Goal: Task Accomplishment & Management: Manage account settings

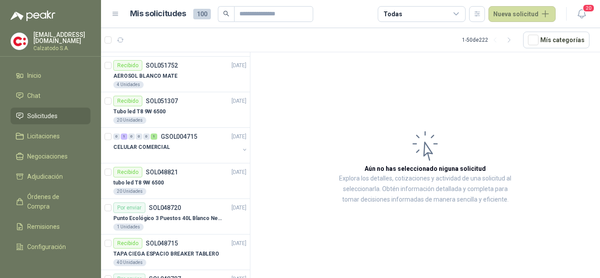
scroll to position [396, 0]
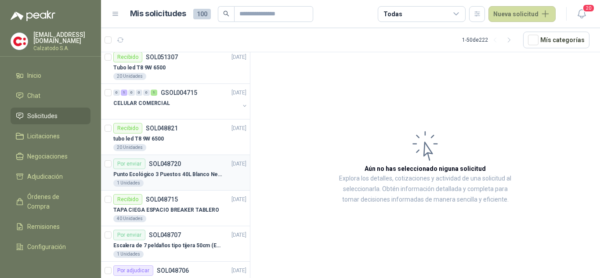
click at [156, 170] on div "Punto Ecológico 3 Puestos 40L Blanco Negro Verde Con Tapa" at bounding box center [179, 174] width 133 height 11
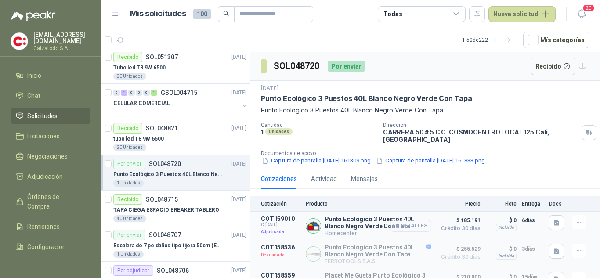
click at [409, 226] on button "Detalles" at bounding box center [410, 226] width 41 height 12
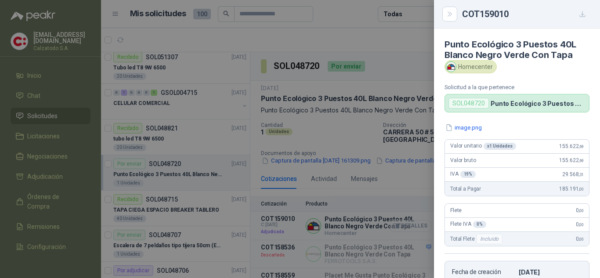
scroll to position [434, 0]
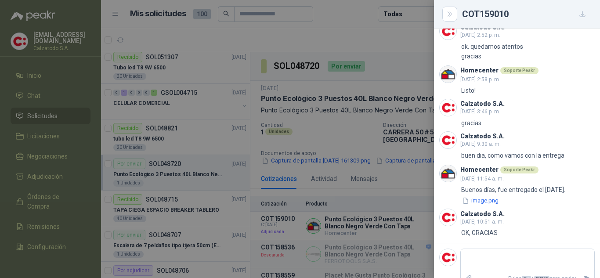
click at [390, 187] on div at bounding box center [300, 139] width 600 height 278
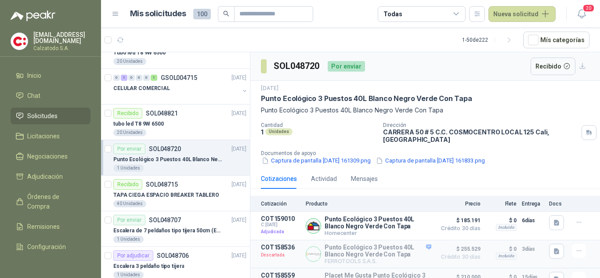
scroll to position [333, 0]
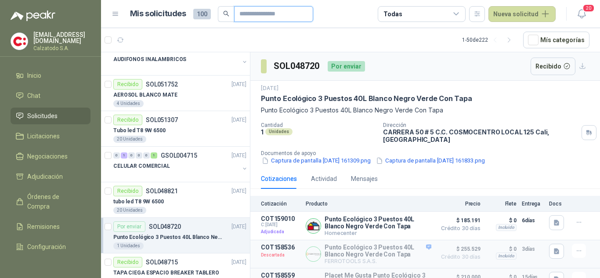
click at [274, 9] on input "text" at bounding box center [271, 14] width 62 height 15
type input "********"
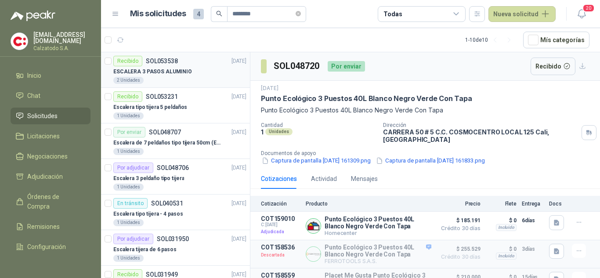
click at [173, 74] on p "ESCALERA 3 PASOS ALUMINIO" at bounding box center [152, 72] width 79 height 8
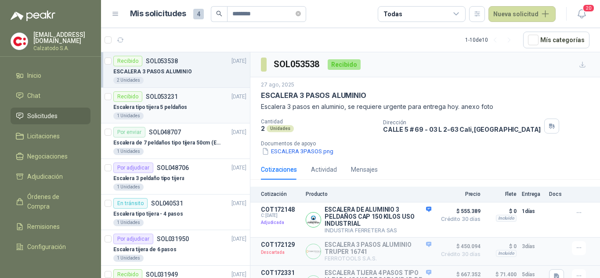
click at [156, 112] on div "Escalera tipo tijera 5 peldaños" at bounding box center [179, 107] width 133 height 11
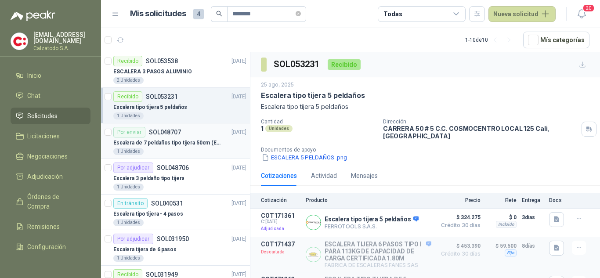
click at [173, 136] on div "Por enviar SOL048707" at bounding box center [147, 132] width 68 height 11
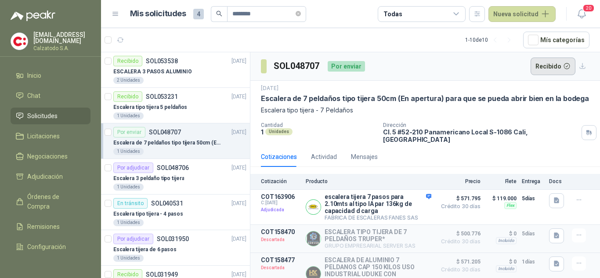
click at [541, 65] on button "Recibido" at bounding box center [553, 67] width 45 height 18
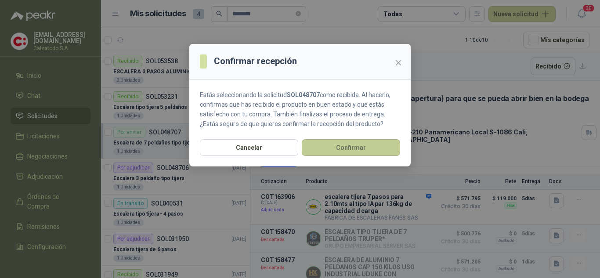
click at [364, 146] on button "Confirmar" at bounding box center [351, 147] width 98 height 17
click at [346, 147] on button "Confirmar" at bounding box center [351, 147] width 98 height 17
